Goal: Task Accomplishment & Management: Use online tool/utility

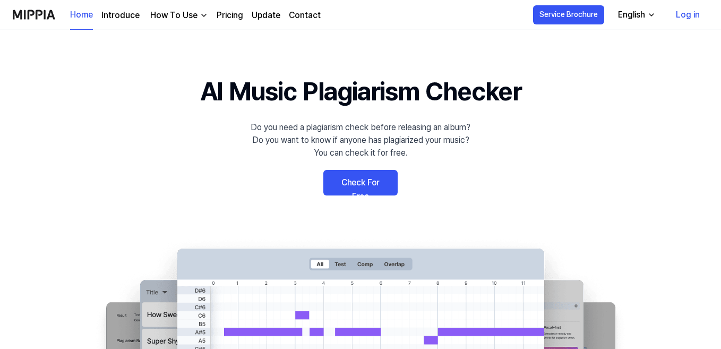
click at [368, 185] on link "Check For Free" at bounding box center [360, 182] width 74 height 25
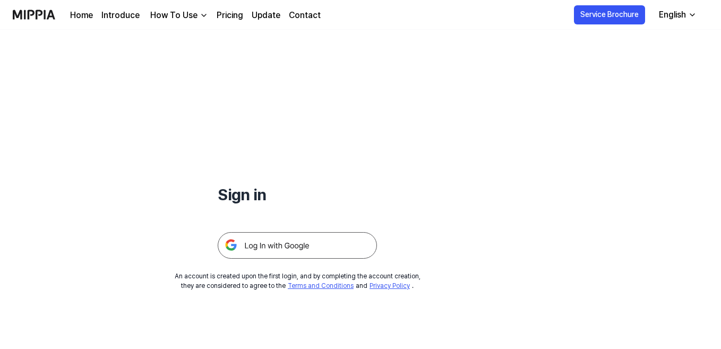
click at [234, 13] on link "Pricing" at bounding box center [230, 15] width 27 height 13
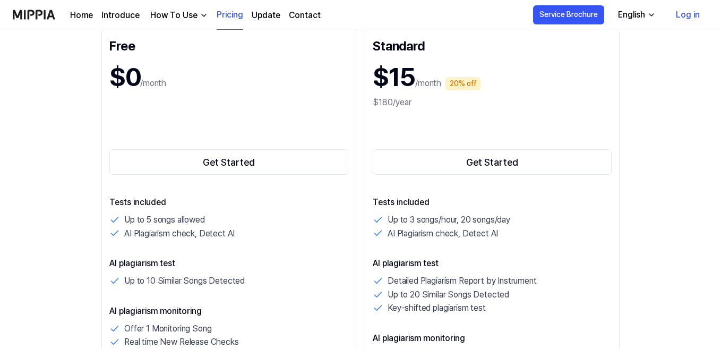
scroll to position [226, 0]
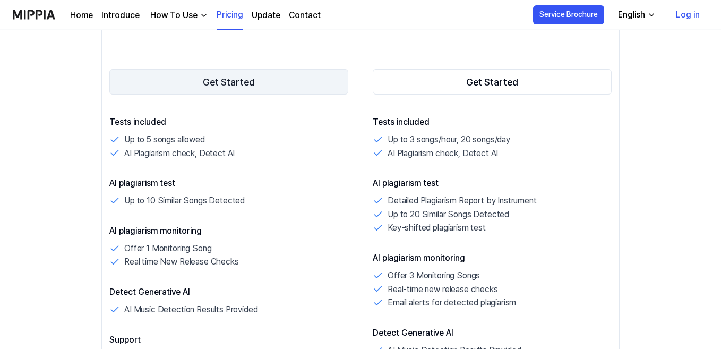
click at [236, 77] on button "Get Started" at bounding box center [228, 81] width 239 height 25
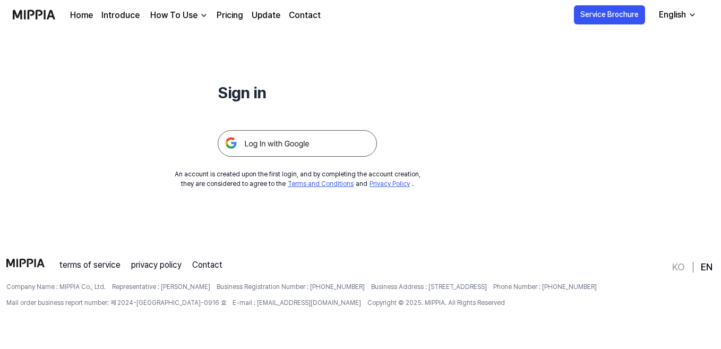
scroll to position [0, 0]
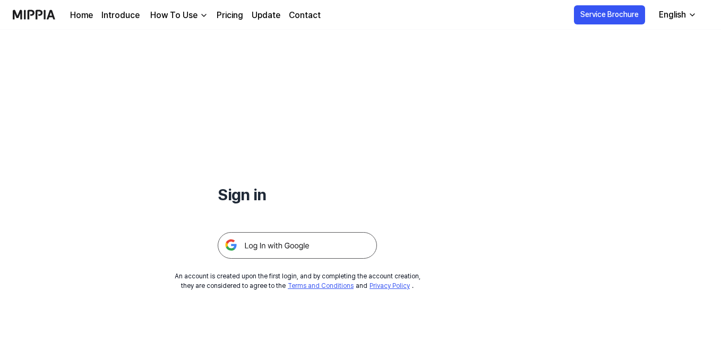
click at [271, 247] on img at bounding box center [297, 245] width 159 height 27
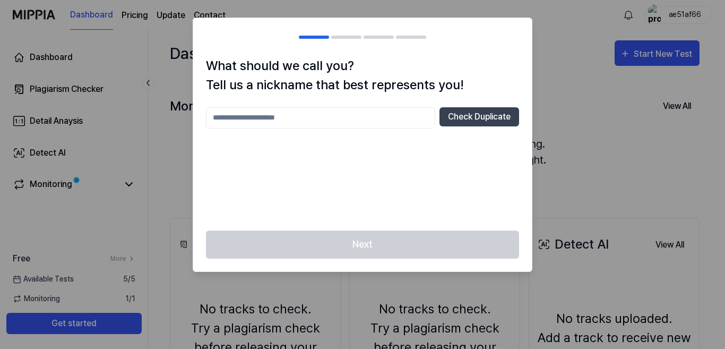
click at [378, 119] on input "text" at bounding box center [320, 117] width 229 height 21
type input "****"
click at [489, 124] on button "Check Duplicate" at bounding box center [480, 116] width 80 height 19
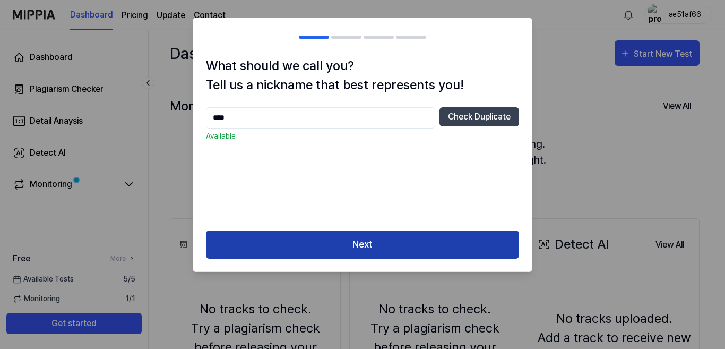
click at [367, 239] on button "Next" at bounding box center [362, 244] width 313 height 28
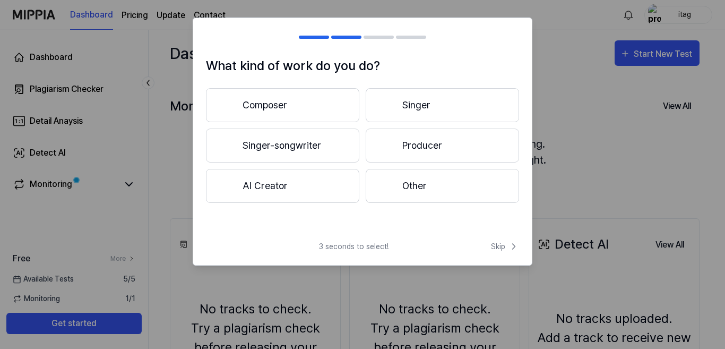
click at [405, 142] on button "Producer" at bounding box center [442, 145] width 153 height 34
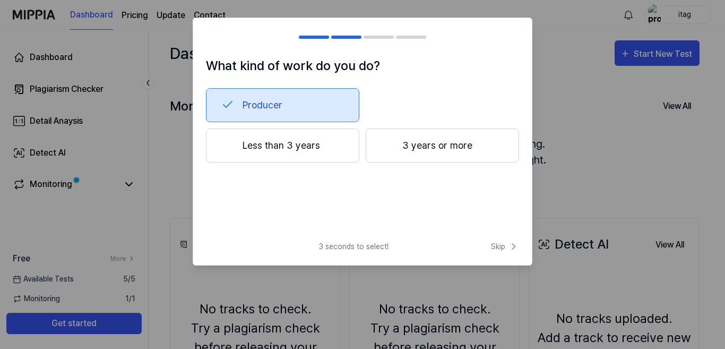
click at [312, 152] on button "Less than 3 years" at bounding box center [282, 145] width 153 height 34
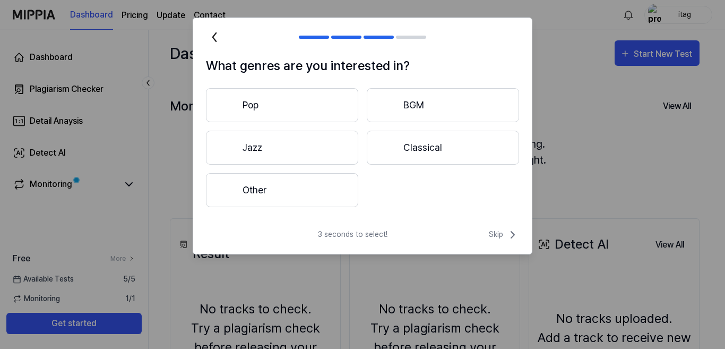
click at [308, 178] on button "Other" at bounding box center [282, 190] width 152 height 34
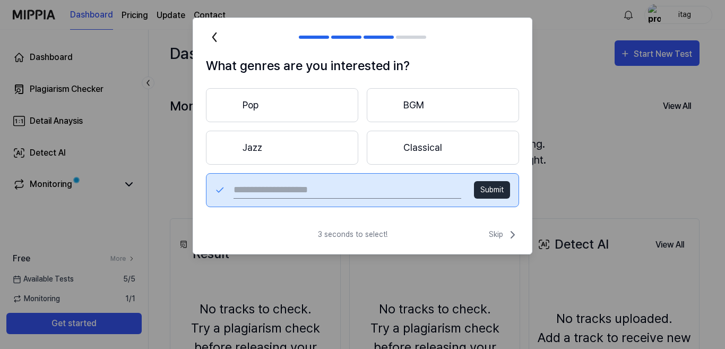
click at [417, 141] on button "Classical" at bounding box center [443, 148] width 152 height 34
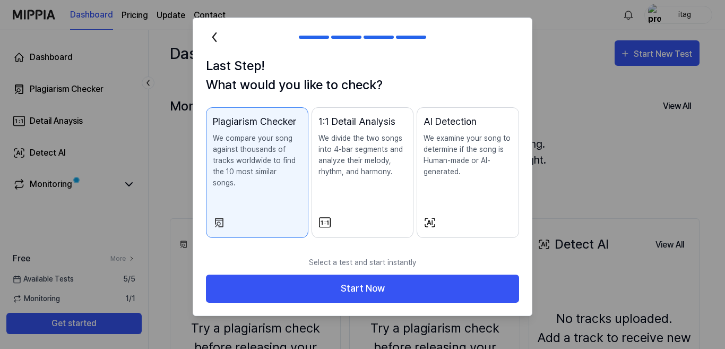
click at [359, 161] on p "We divide the two songs into 4-bar segments and analyze their melody, rhythm, a…" at bounding box center [363, 155] width 89 height 45
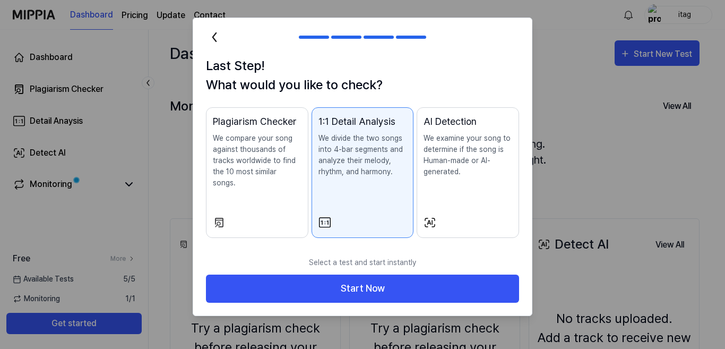
click at [438, 166] on p "We examine your song to determine if the song is Human-made or AI-generated." at bounding box center [468, 155] width 89 height 45
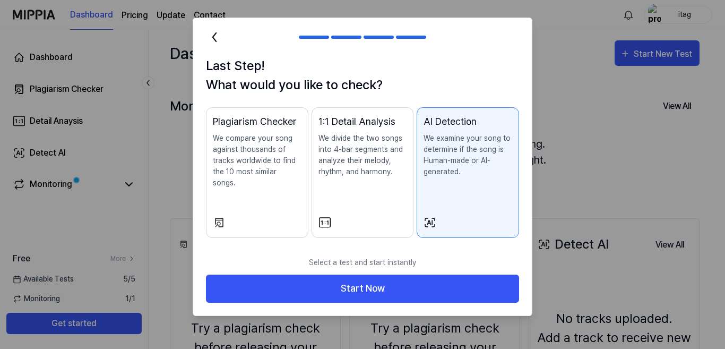
click at [265, 161] on p "We compare your song against thousands of tracks worldwide to find the 10 most …" at bounding box center [257, 161] width 89 height 56
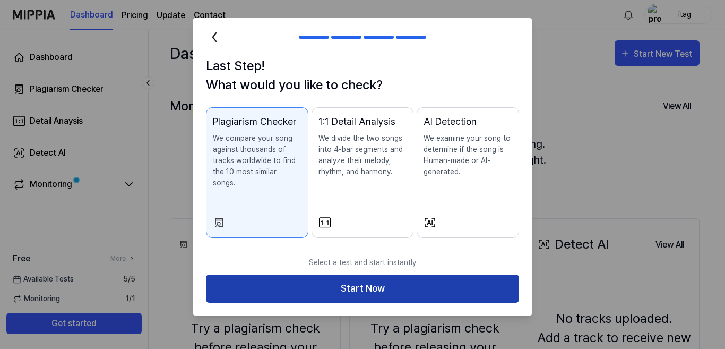
click at [308, 280] on button "Start Now" at bounding box center [362, 289] width 313 height 28
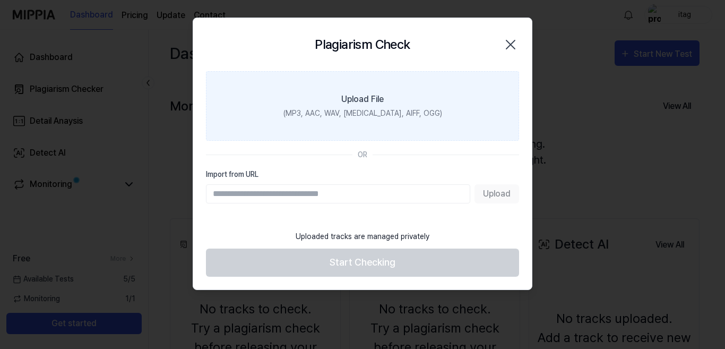
click at [366, 100] on div "Upload File" at bounding box center [362, 99] width 42 height 13
click at [0, 0] on input "Upload File (MP3, AAC, WAV, FLAC, AIFF, OGG)" at bounding box center [0, 0] width 0 height 0
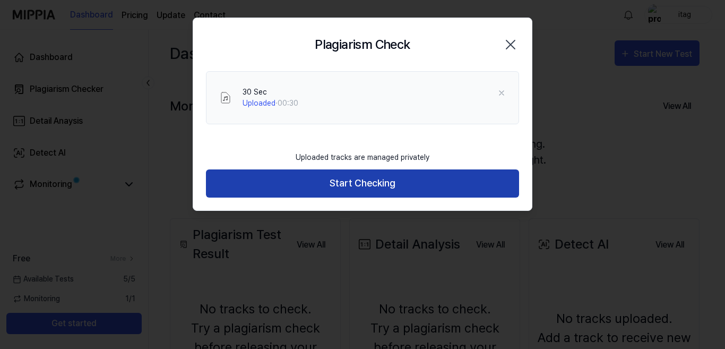
click at [339, 179] on button "Start Checking" at bounding box center [362, 183] width 313 height 28
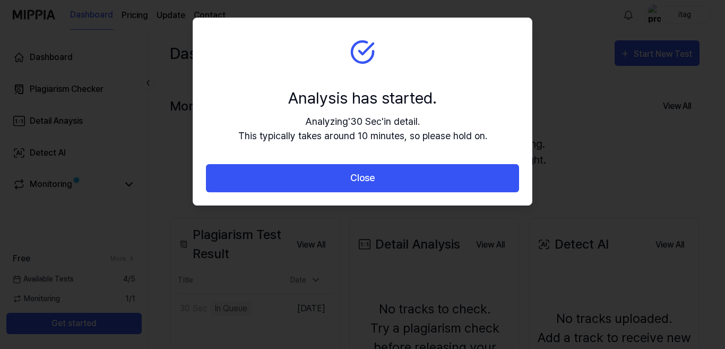
click at [339, 179] on button "Close" at bounding box center [362, 178] width 313 height 28
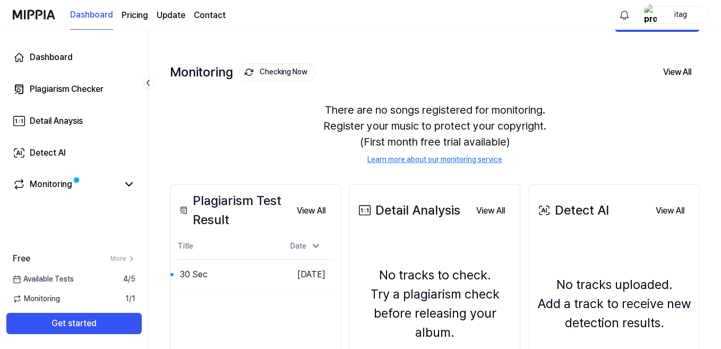
scroll to position [35, 0]
click at [130, 183] on icon at bounding box center [129, 184] width 13 height 13
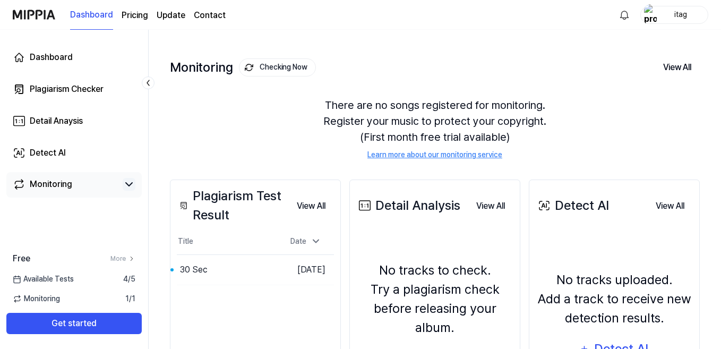
scroll to position [2, 0]
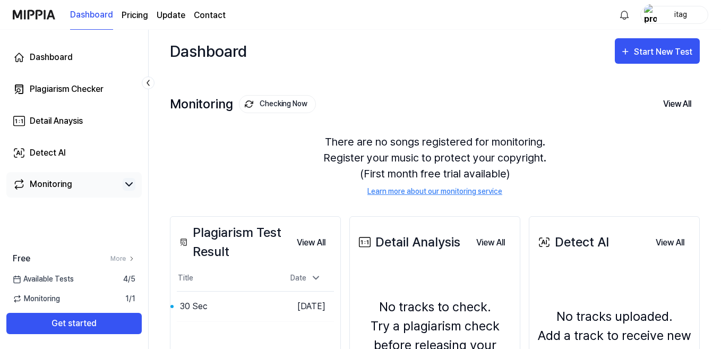
click at [128, 181] on icon at bounding box center [129, 184] width 13 height 13
click at [255, 309] on button "Go to Results" at bounding box center [249, 306] width 57 height 17
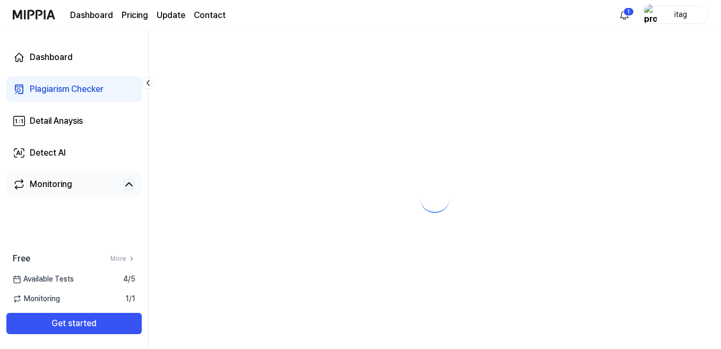
scroll to position [0, 0]
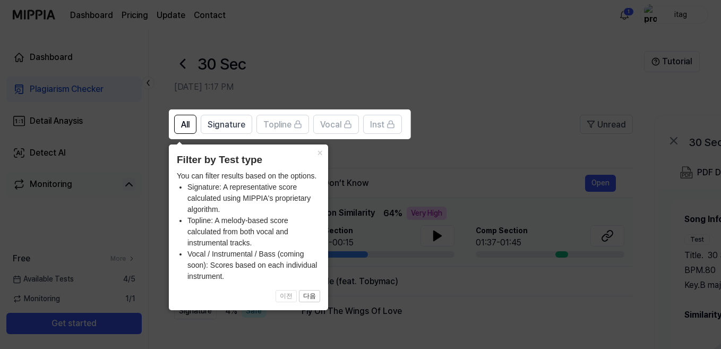
click at [451, 135] on icon at bounding box center [362, 174] width 725 height 349
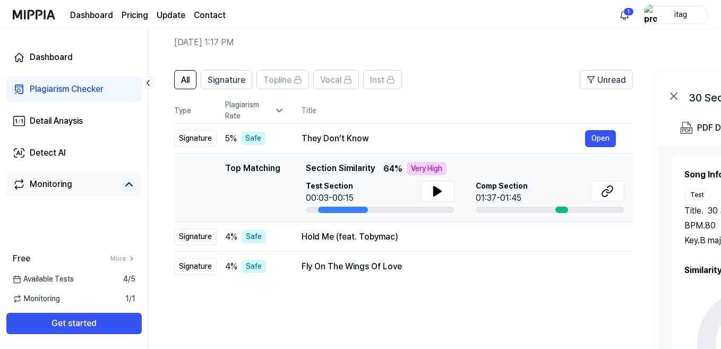
scroll to position [44, 0]
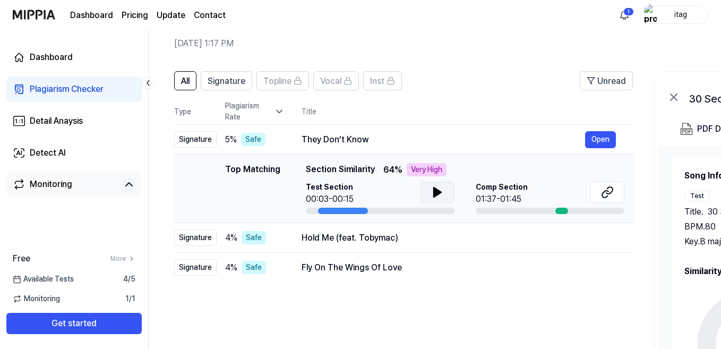
click at [435, 188] on icon at bounding box center [437, 192] width 7 height 10
click at [600, 237] on button "Open" at bounding box center [600, 237] width 31 height 17
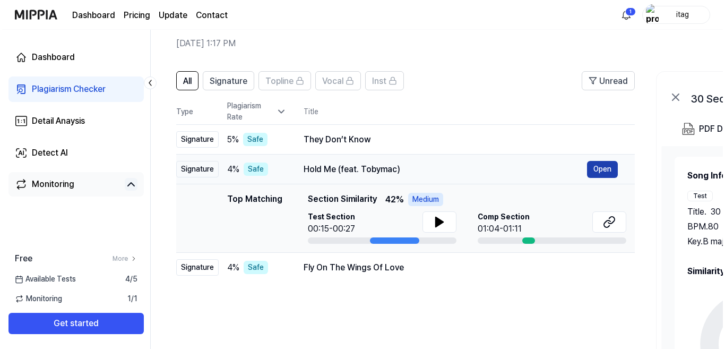
scroll to position [0, 0]
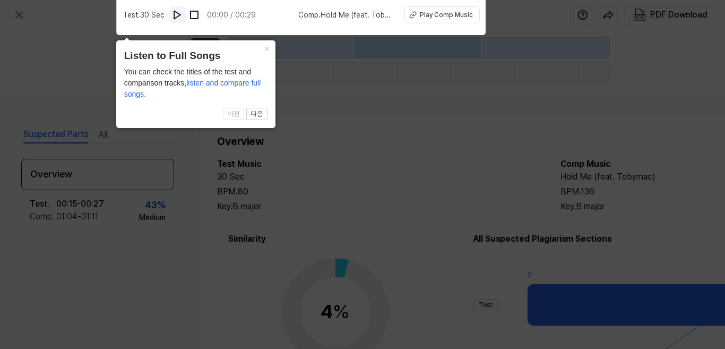
click at [176, 13] on img at bounding box center [177, 15] width 11 height 11
click at [176, 13] on img at bounding box center [178, 15] width 11 height 11
click at [353, 13] on span "Comp . Hold Me (feat. Tobymac)" at bounding box center [344, 15] width 93 height 11
click at [434, 11] on div "Play Comp Music" at bounding box center [446, 15] width 53 height 10
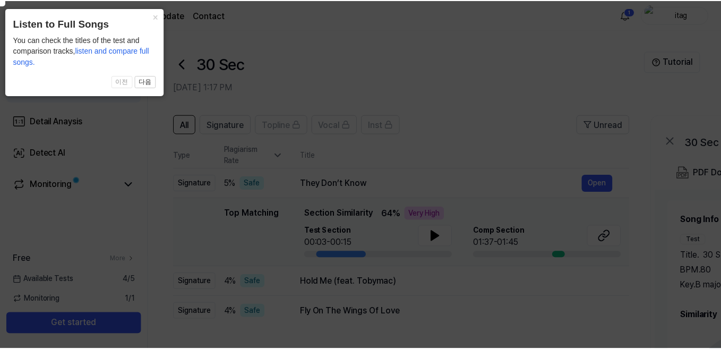
scroll to position [44, 0]
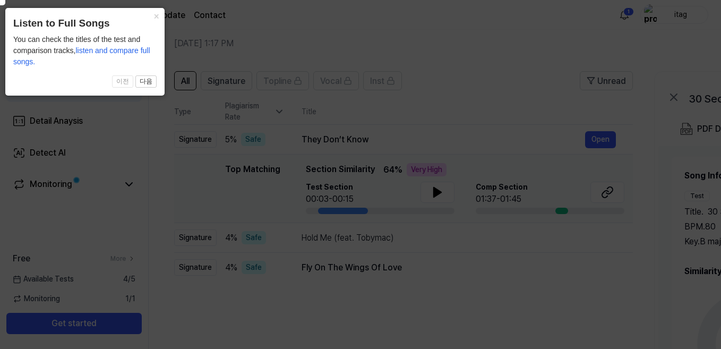
click at [215, 195] on icon at bounding box center [360, 172] width 731 height 354
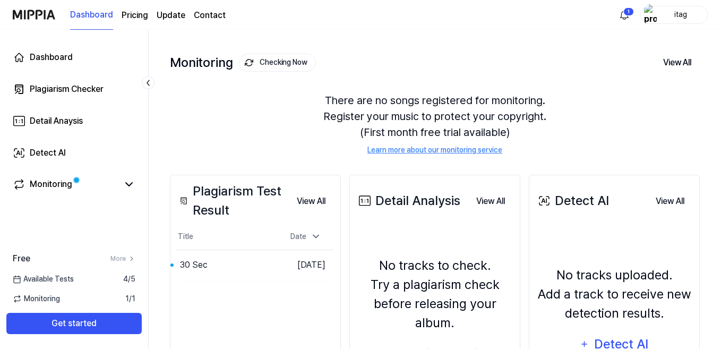
scroll to position [2, 0]
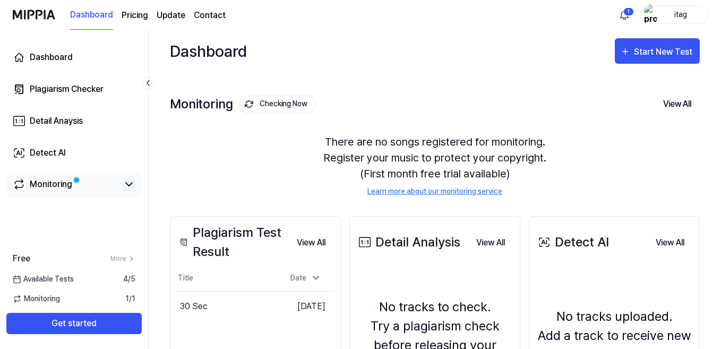
click at [131, 184] on icon at bounding box center [129, 184] width 6 height 3
click at [131, 184] on icon at bounding box center [129, 184] width 13 height 13
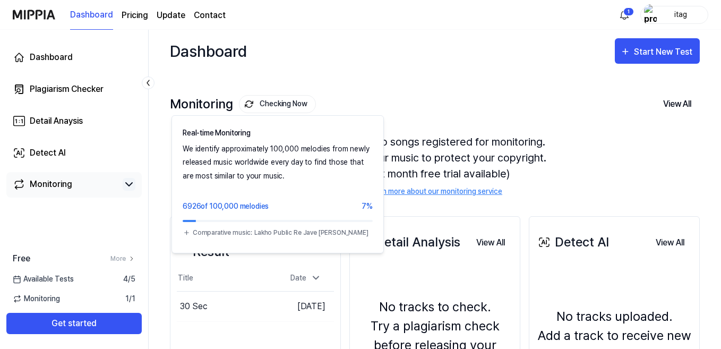
click at [279, 103] on button "Checking Now" at bounding box center [277, 104] width 77 height 18
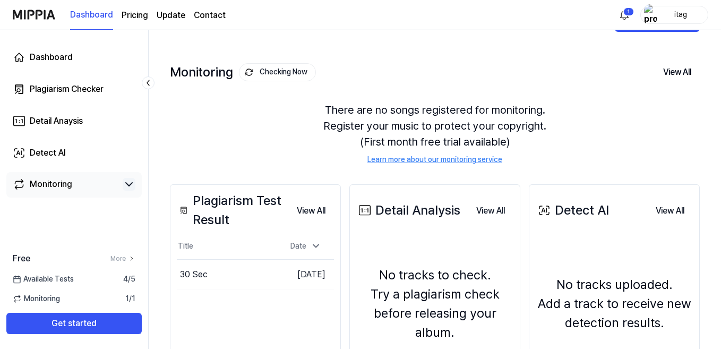
scroll to position [10, 0]
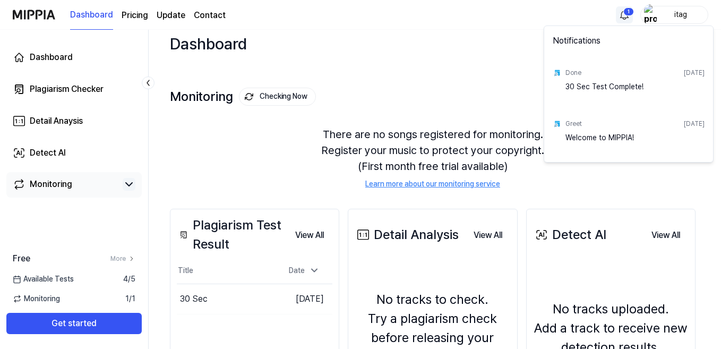
click at [625, 15] on html "Dashboard Pricing Update Contact 1 itag Dashboard Plagiarism Checker Detail Ana…" at bounding box center [360, 164] width 721 height 349
click at [684, 68] on div "[DATE]" at bounding box center [694, 73] width 21 height 10
click at [592, 87] on div "30 Sec Test Complete!" at bounding box center [634, 91] width 139 height 21
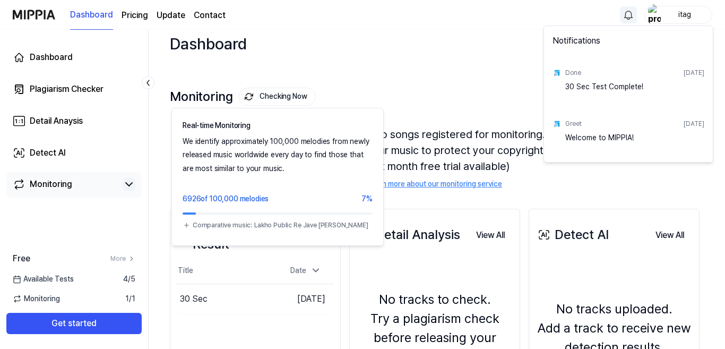
click at [278, 97] on html "Dashboard Pricing Update Contact itag Dashboard Plagiarism Checker Detail Anays…" at bounding box center [362, 164] width 725 height 349
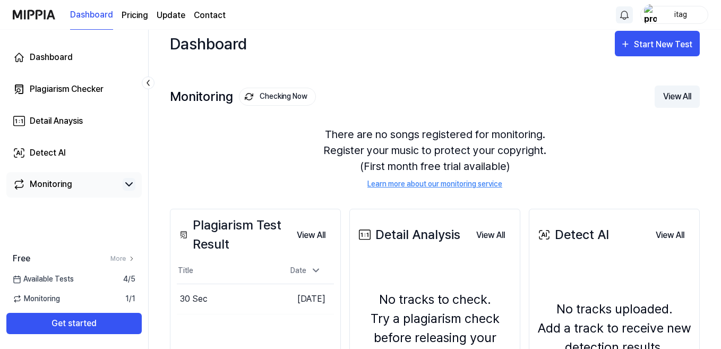
click at [678, 96] on button "View All" at bounding box center [677, 96] width 45 height 22
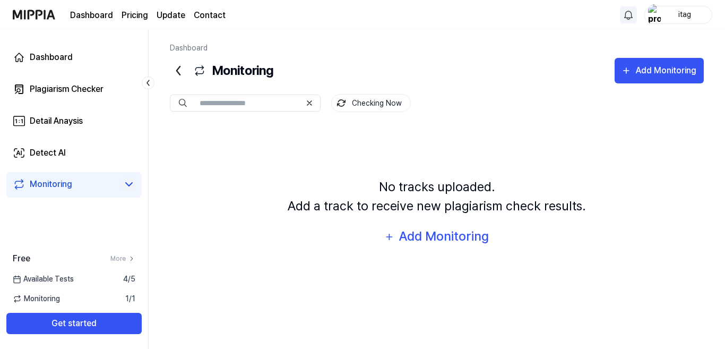
click at [627, 18] on html "Dashboard Pricing Update Contact itag Dashboard Plagiarism Checker Detail Anays…" at bounding box center [362, 174] width 725 height 349
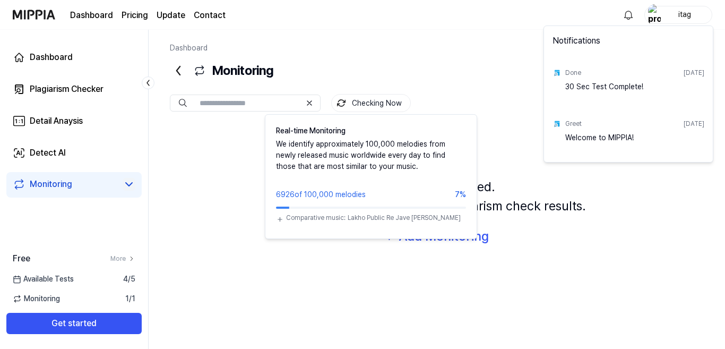
click at [385, 106] on html "Dashboard Pricing Update Contact itag Dashboard Plagiarism Checker Detail Anays…" at bounding box center [362, 174] width 725 height 349
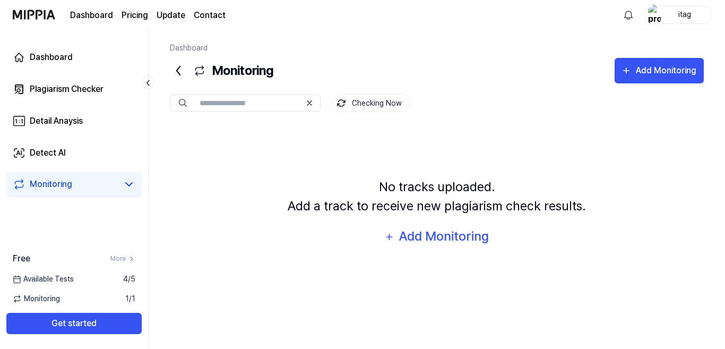
click at [255, 107] on input "text" at bounding box center [250, 103] width 101 height 10
click at [234, 176] on div "No tracks uploaded. Add a track to receive new plagiarism check results. Add Mo…" at bounding box center [437, 213] width 534 height 175
click at [81, 14] on link "Dashboard" at bounding box center [91, 15] width 43 height 13
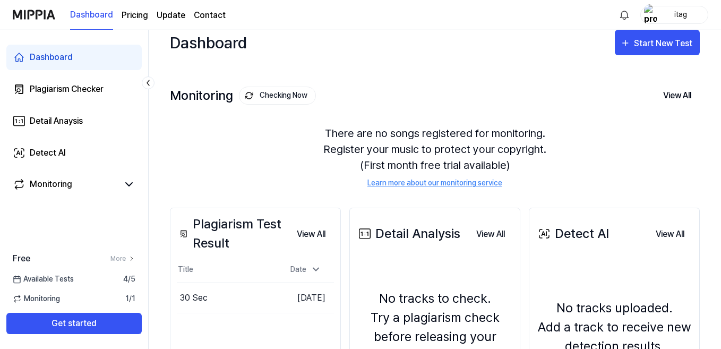
scroll to position [4, 0]
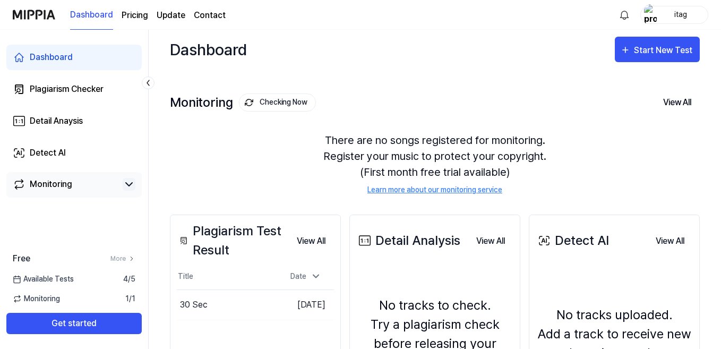
click at [127, 185] on icon at bounding box center [129, 184] width 6 height 3
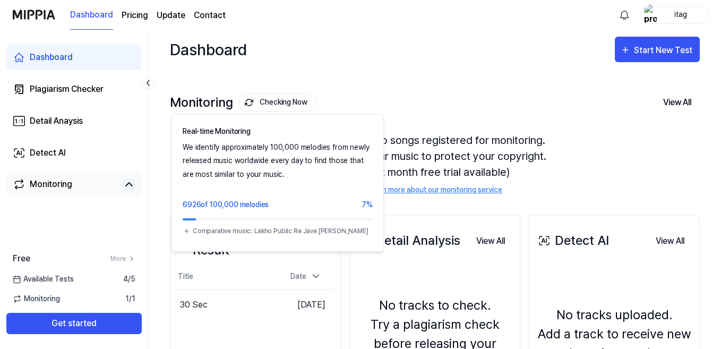
click at [284, 102] on button "Checking Now" at bounding box center [277, 102] width 77 height 18
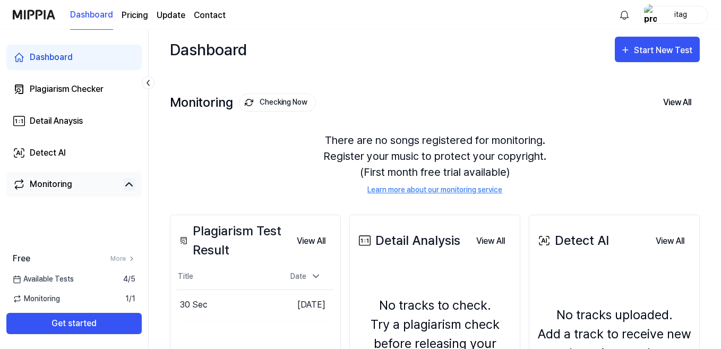
click at [284, 102] on button "Checking Now" at bounding box center [277, 102] width 77 height 18
click at [104, 90] on div "Plagiarism Checker" at bounding box center [67, 89] width 74 height 13
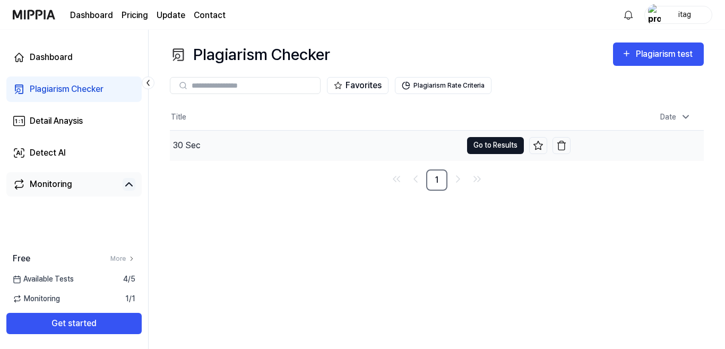
click at [491, 146] on button "Go to Results" at bounding box center [495, 145] width 57 height 17
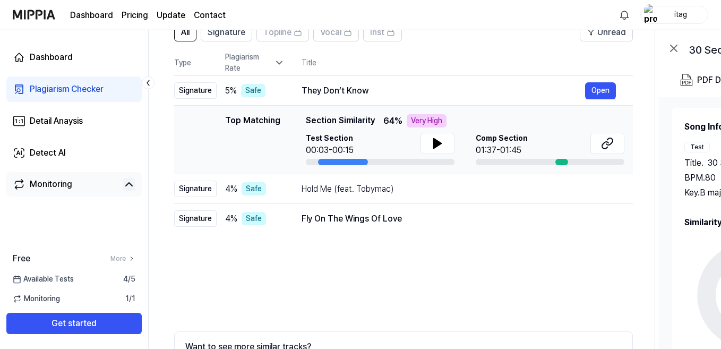
scroll to position [96, 0]
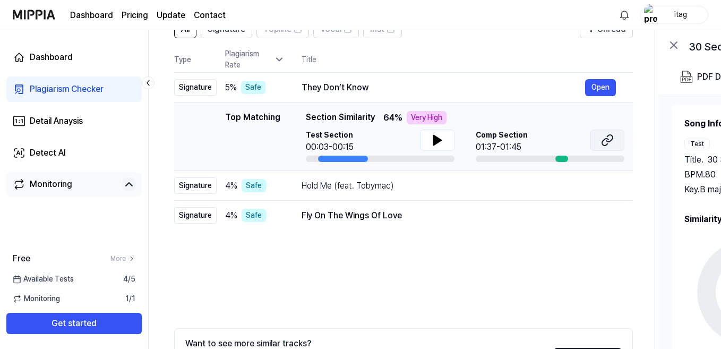
click at [605, 142] on icon at bounding box center [607, 140] width 13 height 13
click at [434, 143] on icon at bounding box center [437, 140] width 7 height 10
click at [434, 143] on icon at bounding box center [437, 140] width 13 height 13
click at [599, 218] on button "Open" at bounding box center [600, 215] width 31 height 17
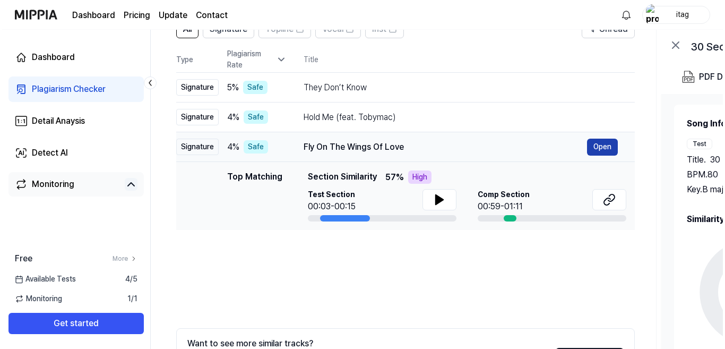
scroll to position [0, 0]
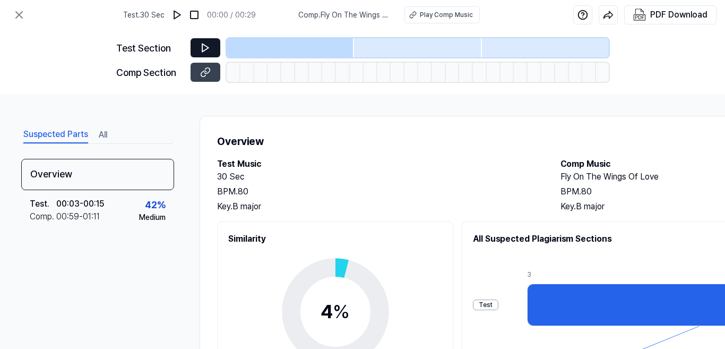
click at [205, 48] on icon at bounding box center [205, 47] width 11 height 11
click at [181, 21] on button at bounding box center [177, 14] width 17 height 17
click at [425, 14] on div "Play Comp Music" at bounding box center [446, 15] width 53 height 10
click at [14, 16] on icon at bounding box center [19, 14] width 13 height 13
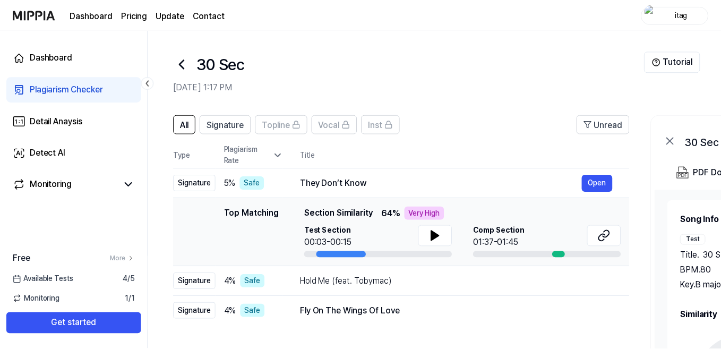
scroll to position [96, 0]
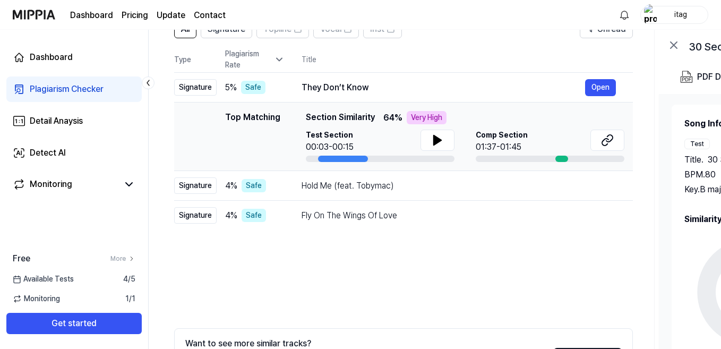
click at [547, 264] on div "All Signature Topline Vocal Inst Unread All Signature Topline Vocal Inst Type P…" at bounding box center [403, 218] width 459 height 399
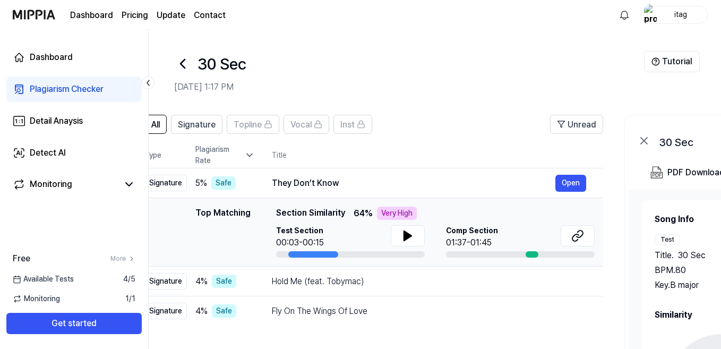
scroll to position [0, 0]
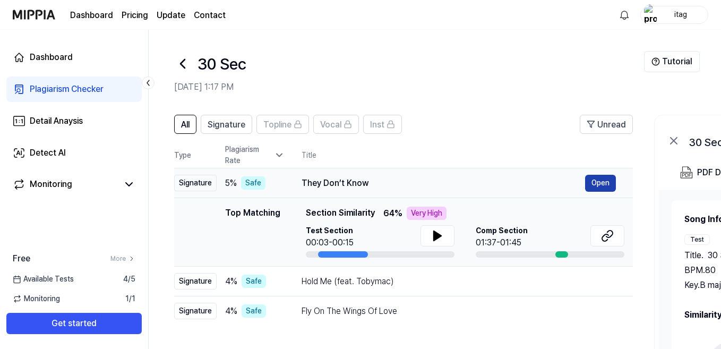
click at [597, 178] on button "Open" at bounding box center [600, 183] width 31 height 17
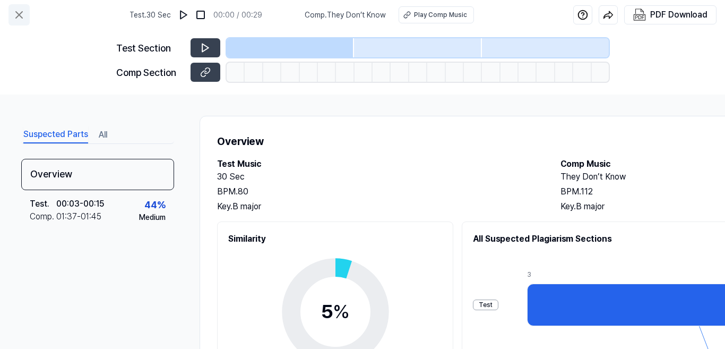
click at [16, 13] on icon at bounding box center [19, 14] width 13 height 13
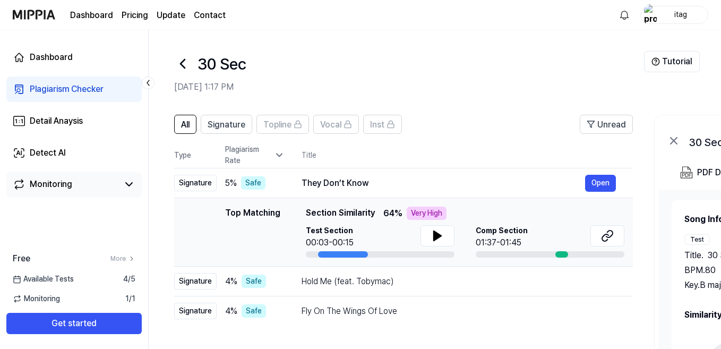
click at [57, 179] on div "Monitoring" at bounding box center [51, 184] width 42 height 13
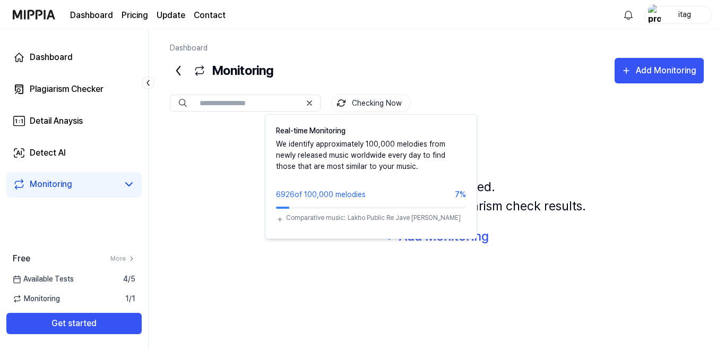
click at [359, 100] on button "Checking Now" at bounding box center [371, 103] width 80 height 18
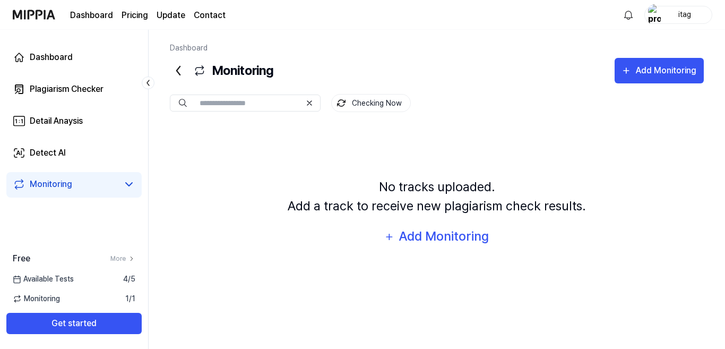
click at [359, 100] on button "Checking Now" at bounding box center [371, 103] width 80 height 18
click at [74, 184] on link "Monitoring" at bounding box center [66, 184] width 106 height 13
click at [56, 152] on div "Detect AI" at bounding box center [48, 153] width 36 height 13
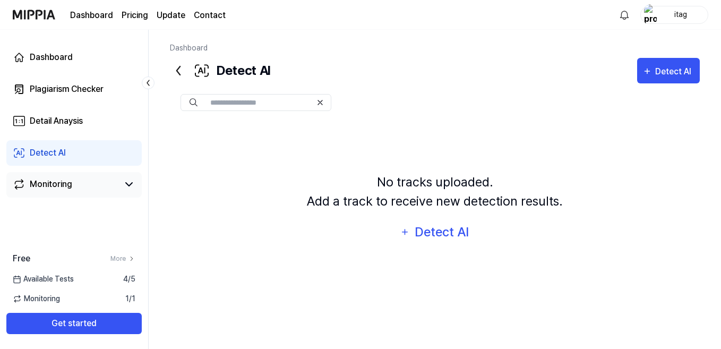
click at [65, 189] on div "Monitoring" at bounding box center [51, 184] width 42 height 13
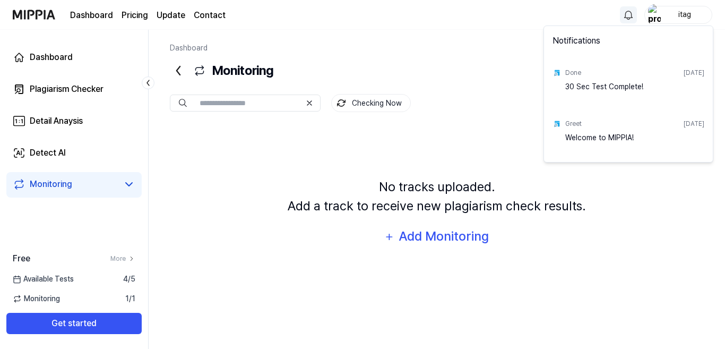
click at [631, 10] on html "Dashboard Pricing Update Contact itag Dashboard Plagiarism Checker Detail Anays…" at bounding box center [362, 174] width 725 height 349
click at [590, 80] on div "Done [DATE]" at bounding box center [634, 72] width 139 height 17
click at [50, 57] on html "Dashboard Pricing Update Contact itag Dashboard Plagiarism Checker Detail Anays…" at bounding box center [362, 174] width 725 height 349
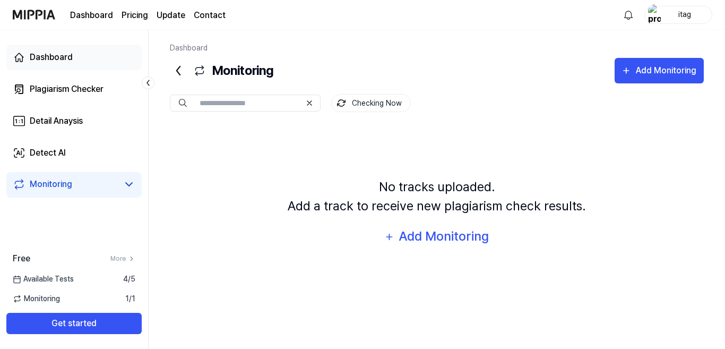
click at [50, 57] on div "Dashboard" at bounding box center [51, 57] width 43 height 13
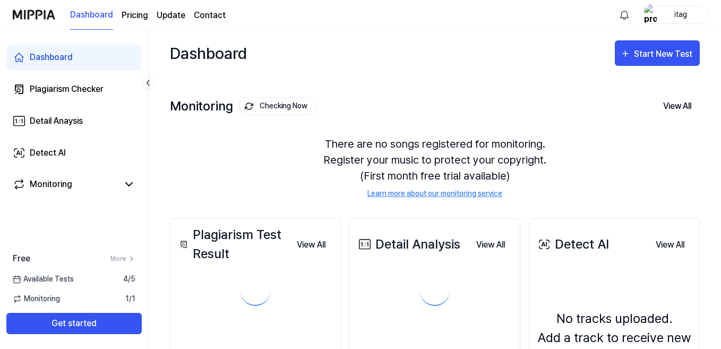
click at [50, 57] on div "Dashboard" at bounding box center [51, 57] width 43 height 13
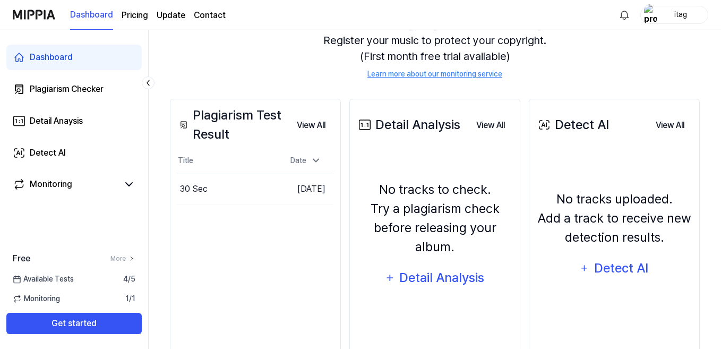
scroll to position [120, 0]
click at [488, 125] on button "View All" at bounding box center [491, 124] width 46 height 21
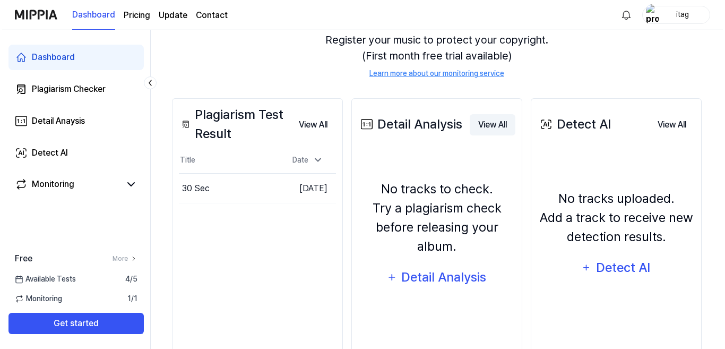
scroll to position [0, 0]
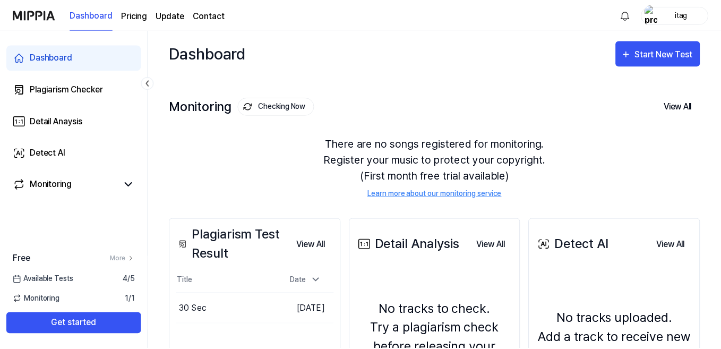
scroll to position [120, 0]
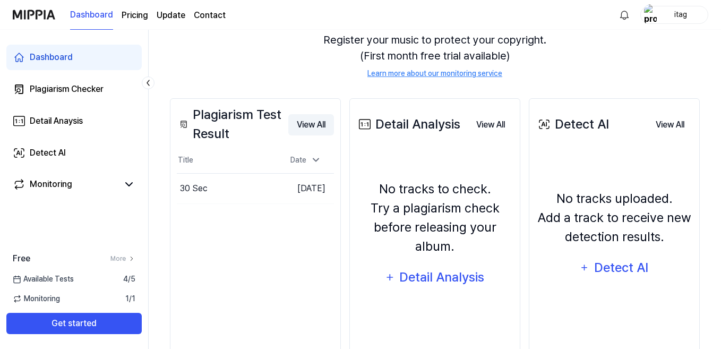
click at [306, 128] on button "View All" at bounding box center [311, 124] width 46 height 21
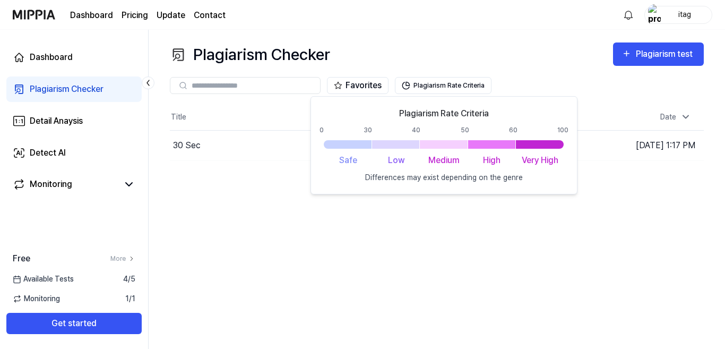
click at [637, 215] on div "Plagiarism Checker Plagiarism test Plagiarism Checker Detail Analysis Detect AI…" at bounding box center [437, 189] width 577 height 319
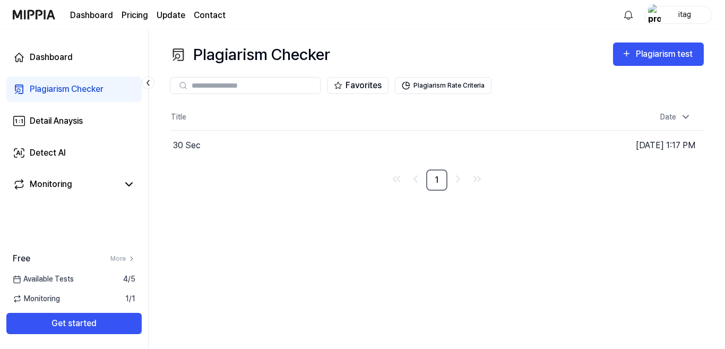
click at [66, 89] on div "Plagiarism Checker" at bounding box center [67, 89] width 74 height 13
click at [62, 121] on div "Detail Anaysis" at bounding box center [56, 121] width 53 height 13
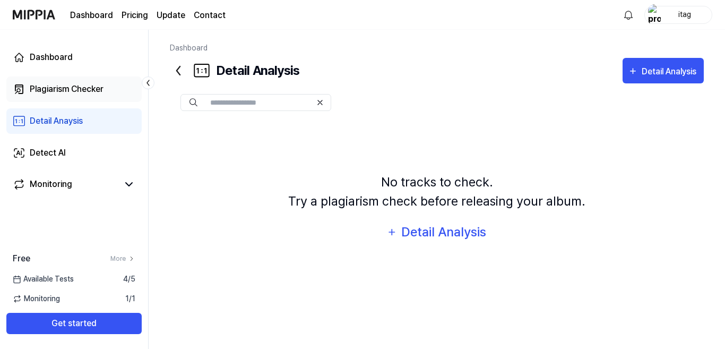
click at [61, 92] on div "Plagiarism Checker" at bounding box center [67, 89] width 74 height 13
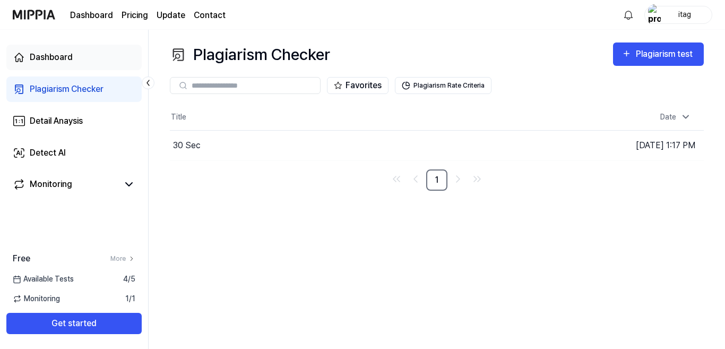
click at [73, 46] on link "Dashboard" at bounding box center [73, 57] width 135 height 25
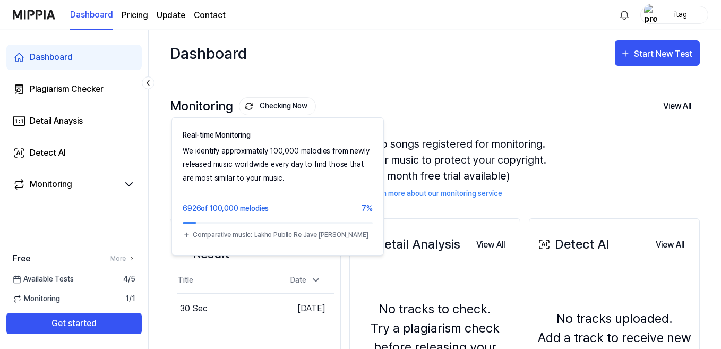
click at [286, 112] on button "Checking Now" at bounding box center [277, 106] width 77 height 18
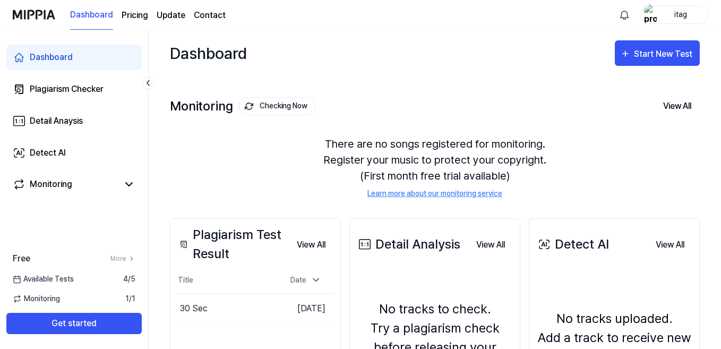
click at [286, 112] on button "Checking Now" at bounding box center [277, 106] width 77 height 18
click at [667, 108] on button "View All" at bounding box center [677, 106] width 45 height 22
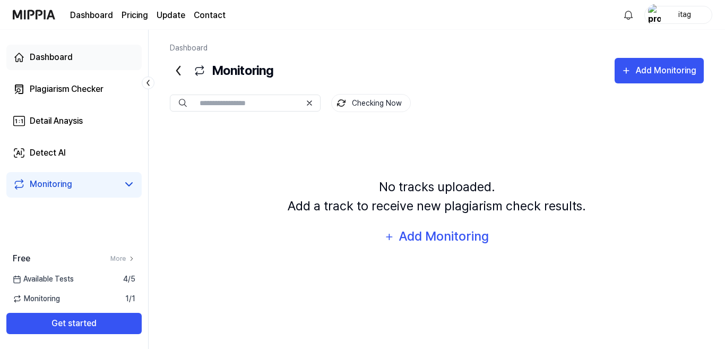
click at [56, 62] on div "Dashboard" at bounding box center [51, 57] width 43 height 13
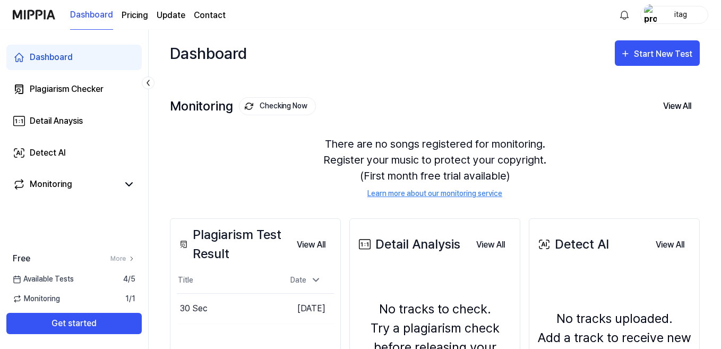
drag, startPoint x: 720, startPoint y: 58, endPoint x: 725, endPoint y: 61, distance: 5.5
click at [721, 61] on html "Dashboard Pricing Update Contact itag Dashboard Plagiarism Checker Detail Anays…" at bounding box center [360, 174] width 721 height 349
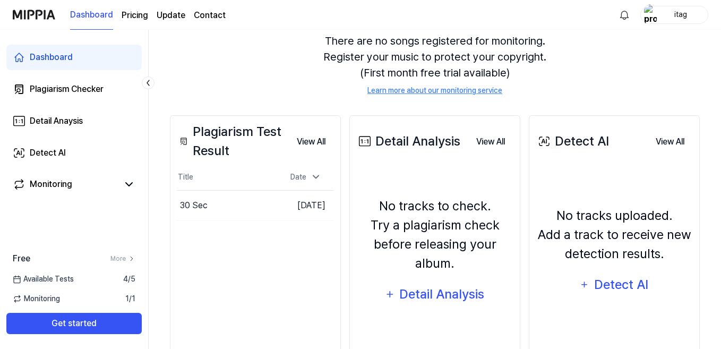
scroll to position [106, 0]
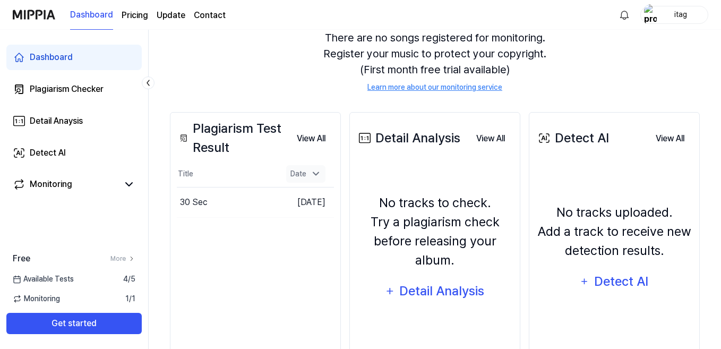
click at [308, 180] on div "Date" at bounding box center [305, 174] width 39 height 18
click at [172, 295] on div "Plagiarism Test Result View All Plagiarism Test Result Title Date 30 Sec Go to …" at bounding box center [255, 241] width 171 height 259
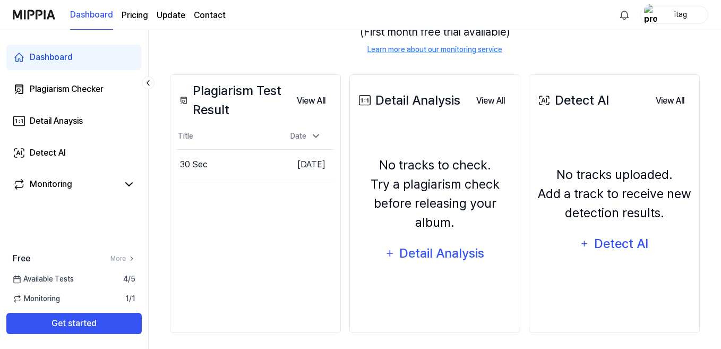
scroll to position [149, 0]
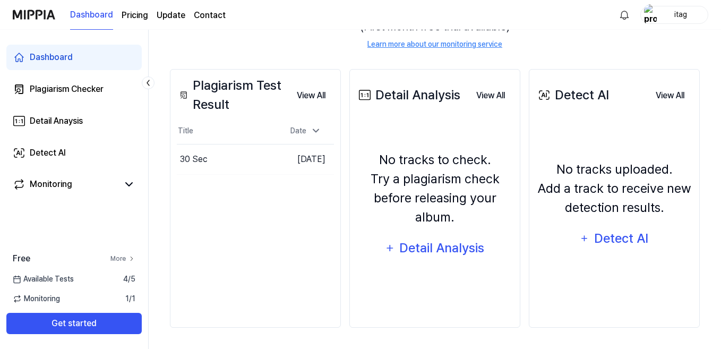
click at [113, 257] on link "More" at bounding box center [122, 259] width 25 height 10
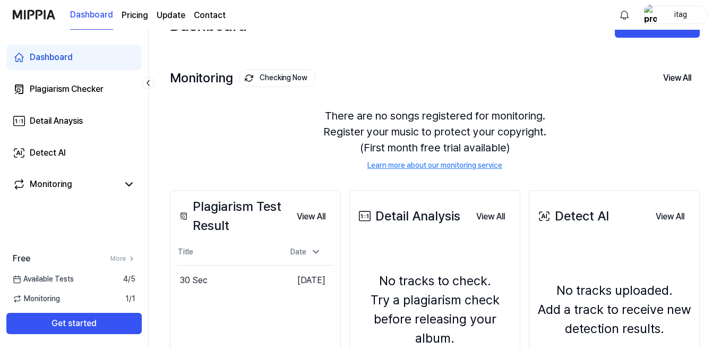
scroll to position [15, 0]
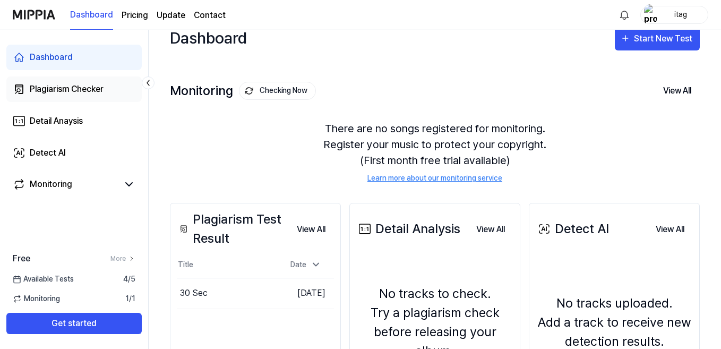
click at [96, 88] on div "Plagiarism Checker" at bounding box center [67, 89] width 74 height 13
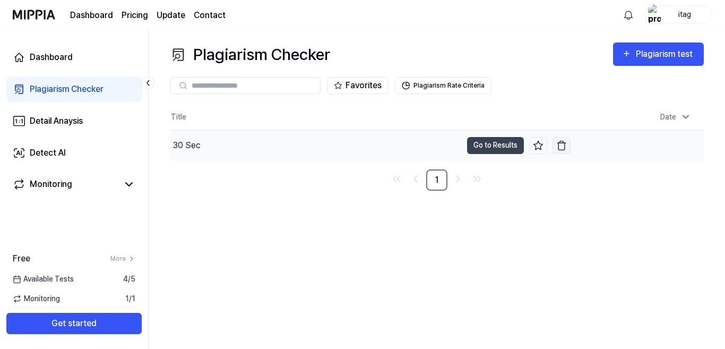
click at [560, 147] on img "button" at bounding box center [561, 145] width 11 height 11
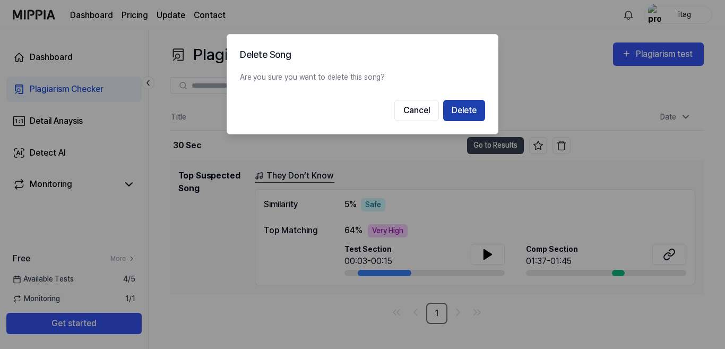
click at [463, 111] on button "Delete" at bounding box center [464, 110] width 42 height 21
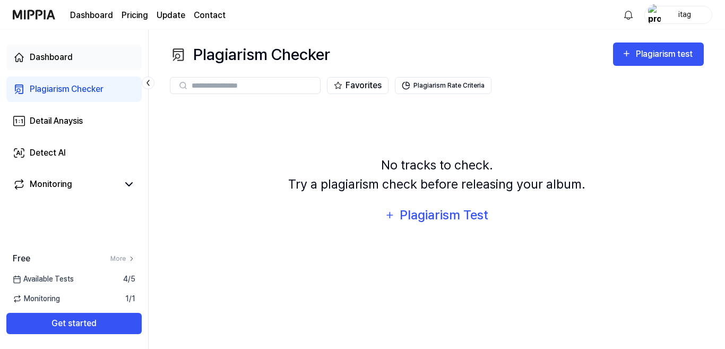
click at [60, 54] on div "Dashboard" at bounding box center [51, 57] width 43 height 13
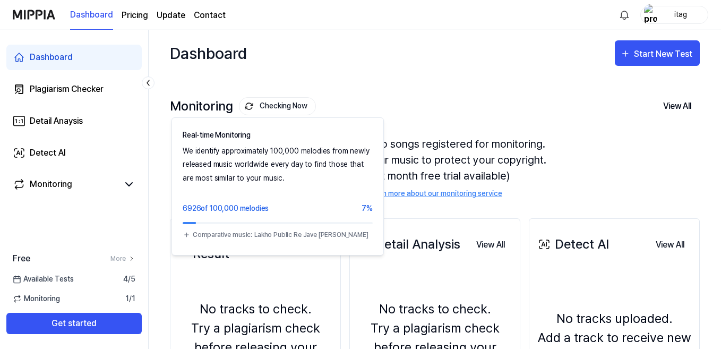
click at [289, 108] on button "Checking Now" at bounding box center [277, 106] width 77 height 18
